Goal: Check status: Check status

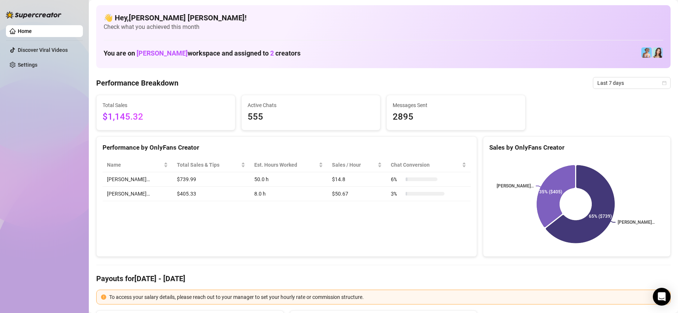
click at [172, 178] on td "$739.99" at bounding box center [210, 179] width 77 height 14
click at [223, 162] on div "Total Sales & Tips" at bounding box center [211, 165] width 68 height 8
click at [138, 162] on div "Name" at bounding box center [137, 165] width 61 height 8
click at [141, 162] on div "Name" at bounding box center [137, 165] width 61 height 8
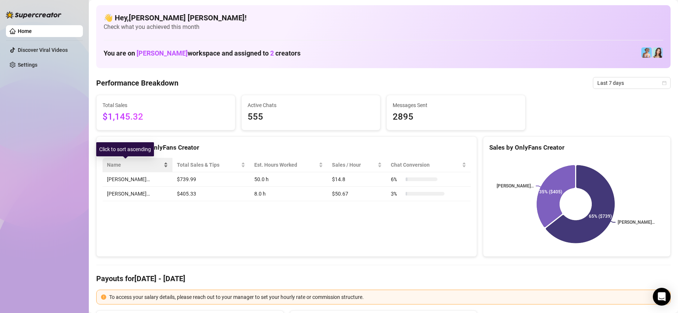
click at [141, 162] on div "Name" at bounding box center [137, 165] width 61 height 8
click at [608, 85] on span "Last 7 days" at bounding box center [631, 82] width 69 height 11
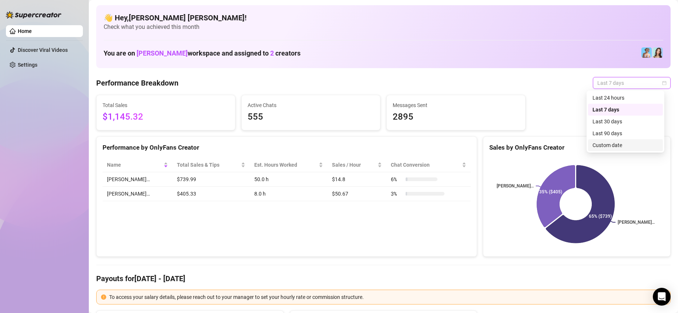
drag, startPoint x: 617, startPoint y: 147, endPoint x: 624, endPoint y: 100, distance: 48.0
click at [674, 132] on body "Home Discover Viral Videos Settings Before OnlyFans cut EDT America/New_York La…" at bounding box center [339, 156] width 678 height 313
click at [614, 94] on div "Last 24 hours" at bounding box center [625, 98] width 66 height 8
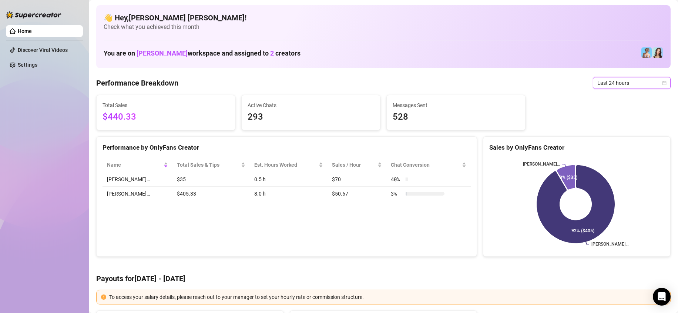
click at [621, 86] on span "Last 24 hours" at bounding box center [631, 82] width 69 height 11
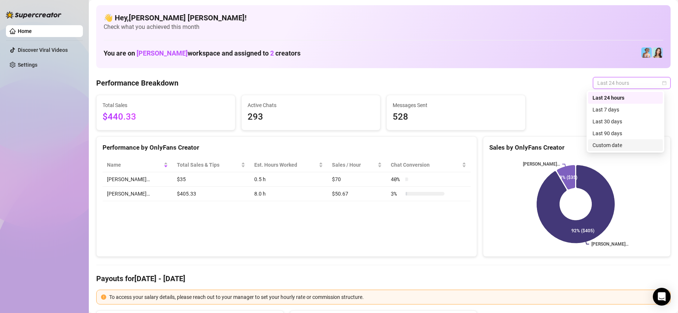
click at [613, 144] on div "Custom date" at bounding box center [625, 145] width 66 height 8
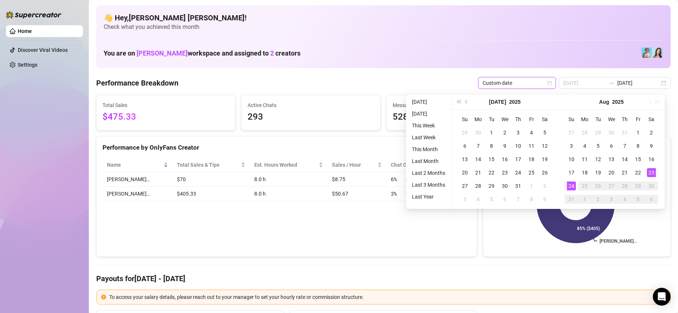
click at [652, 170] on div "23" at bounding box center [651, 172] width 9 height 9
click at [572, 187] on div "24" at bounding box center [571, 185] width 9 height 9
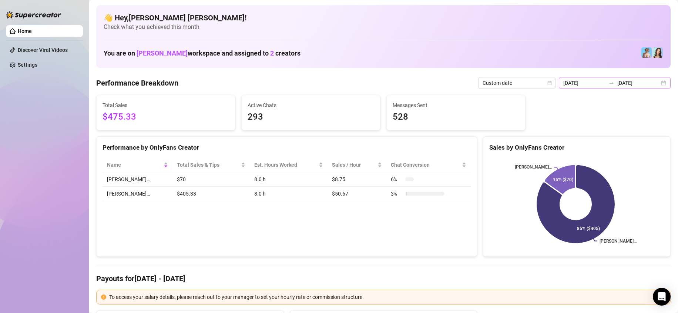
click at [661, 80] on div "[DATE] [DATE]" at bounding box center [615, 83] width 112 height 12
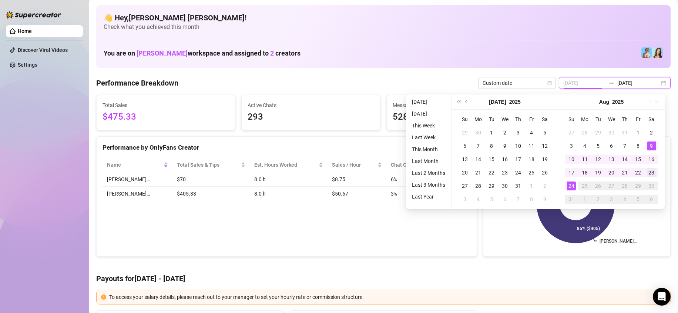
type input "[DATE]"
click at [649, 169] on div "23" at bounding box center [651, 172] width 9 height 9
click at [650, 170] on div "23" at bounding box center [651, 172] width 9 height 9
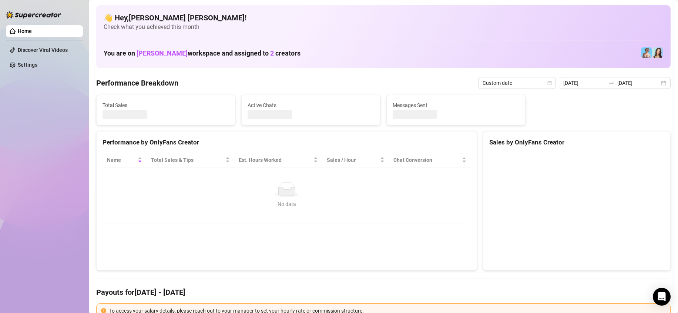
type input "[DATE]"
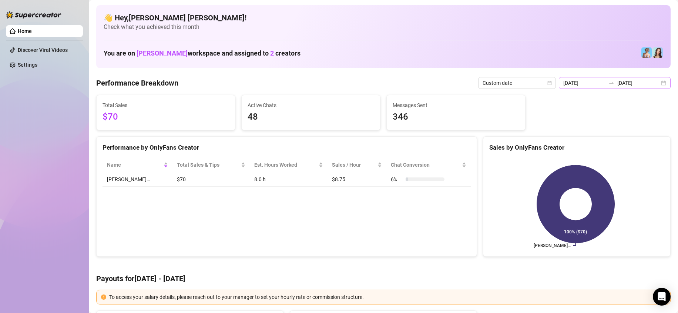
click at [660, 83] on div "[DATE] [DATE]" at bounding box center [615, 83] width 112 height 12
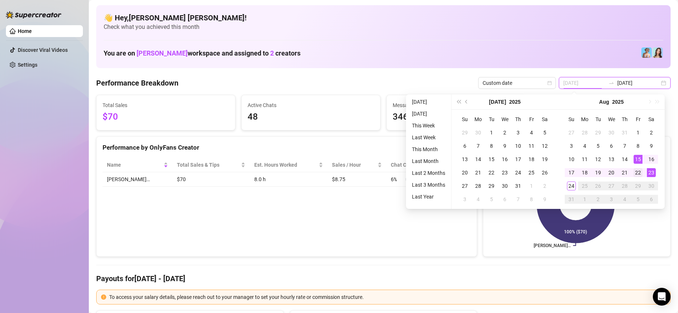
type input "[DATE]"
click at [640, 173] on div "22" at bounding box center [637, 172] width 9 height 9
click at [657, 171] on td "23" at bounding box center [650, 172] width 13 height 13
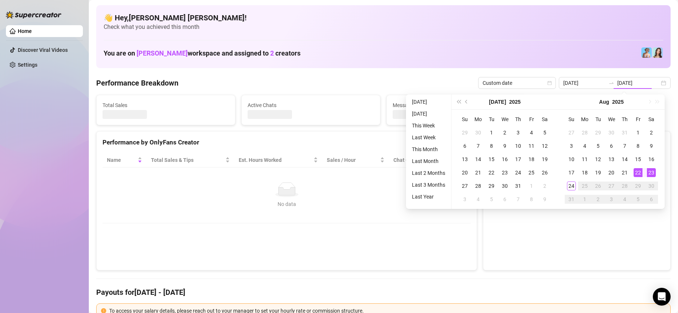
type input "[DATE]"
